Goal: Navigation & Orientation: Find specific page/section

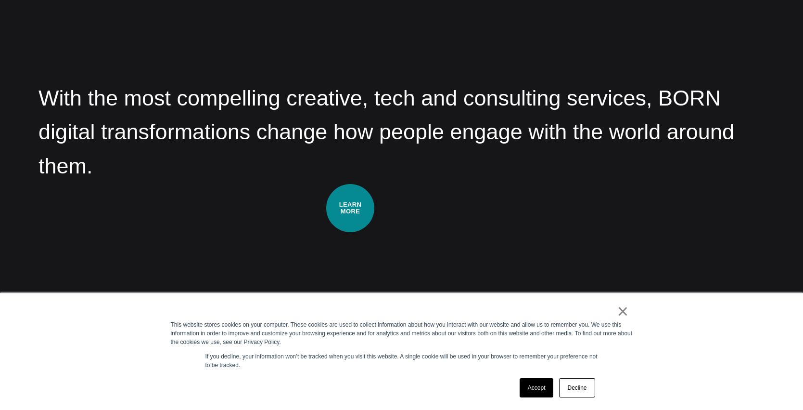
scroll to position [1499, 0]
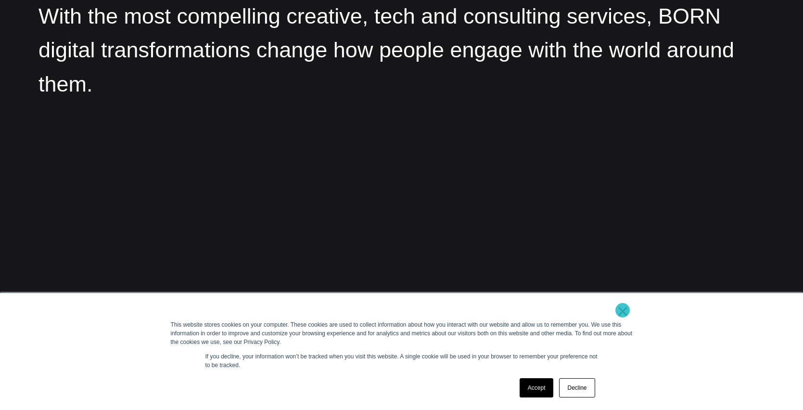
click at [623, 310] on link "×" at bounding box center [624, 311] width 12 height 9
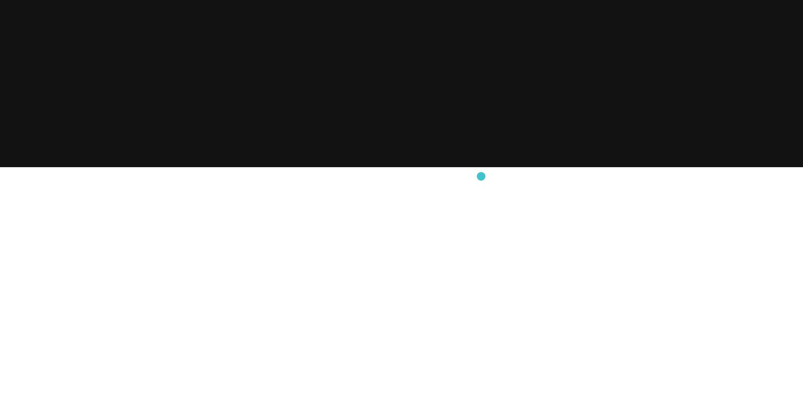
scroll to position [0, 0]
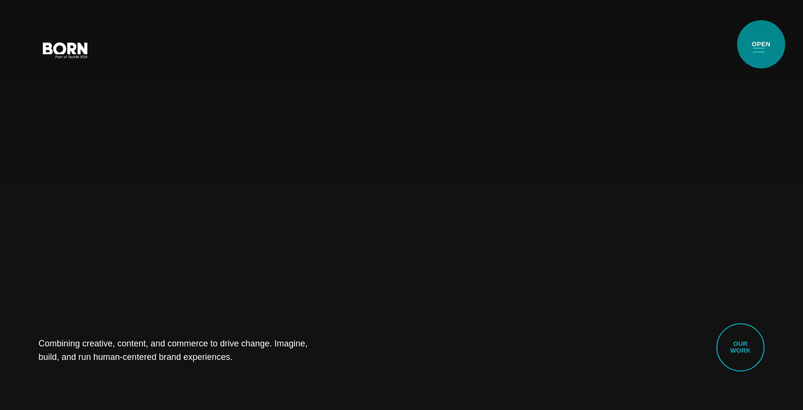
click at [762, 44] on button "Primary Menu" at bounding box center [759, 49] width 23 height 20
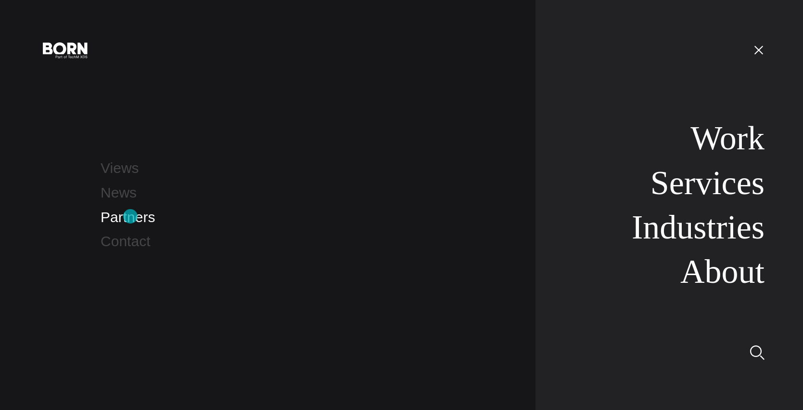
click at [130, 216] on link "Partners" at bounding box center [128, 217] width 54 height 16
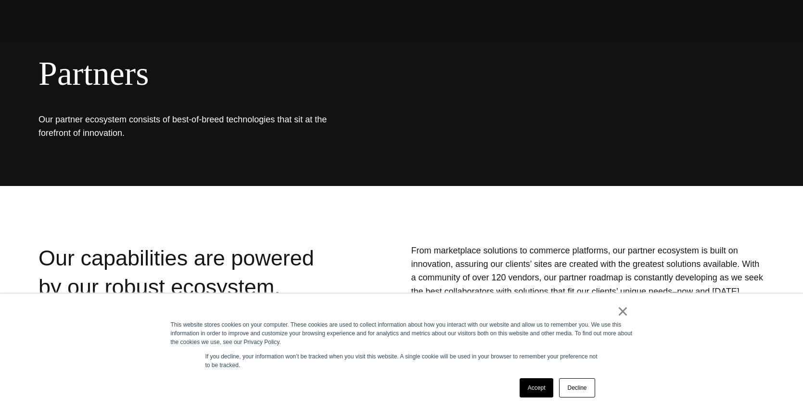
scroll to position [89, 0]
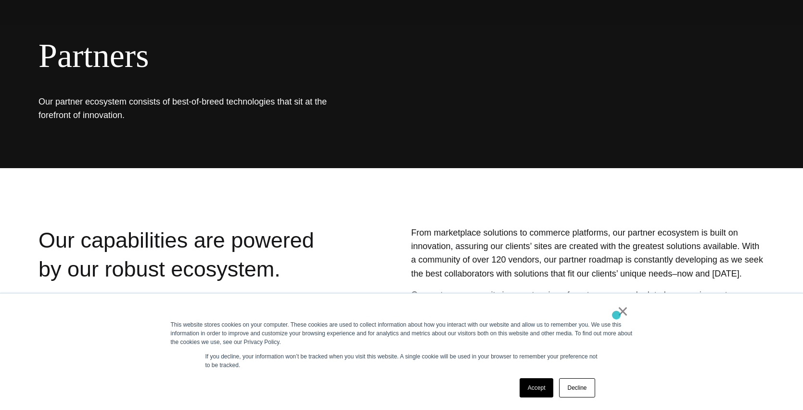
click at [617, 315] on div "×" at bounding box center [400, 313] width 458 height 13
click at [620, 315] on link "×" at bounding box center [624, 311] width 12 height 9
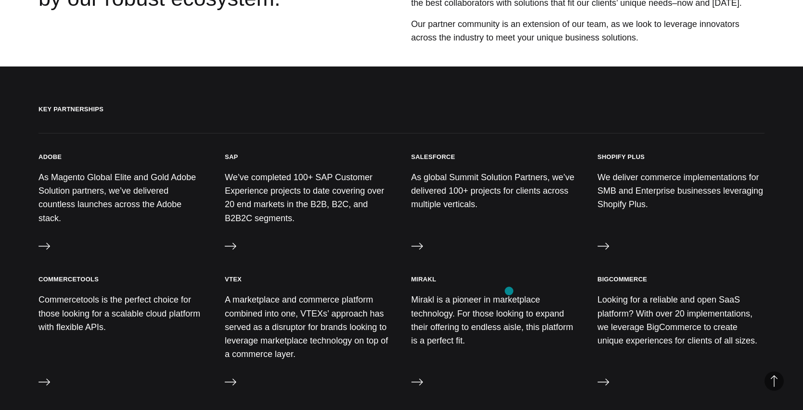
scroll to position [453, 0]
